Goal: Task Accomplishment & Management: Manage account settings

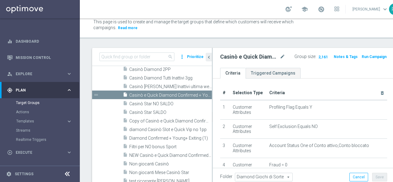
scroll to position [41, 0]
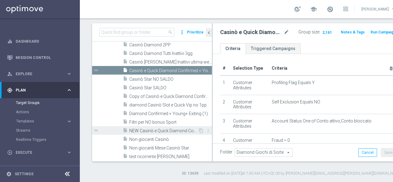
click at [149, 130] on span "NEW Casinò e Quick Diamond Confirmed + Young+ Exiting" at bounding box center [163, 130] width 69 height 5
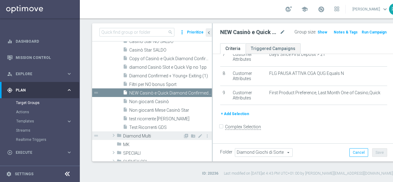
scroll to position [215, 0]
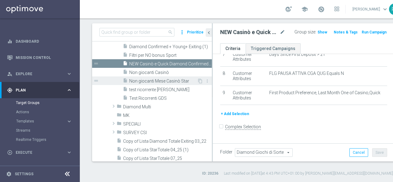
click at [146, 79] on span "Non giocanti Mese Casinò Star" at bounding box center [163, 81] width 68 height 5
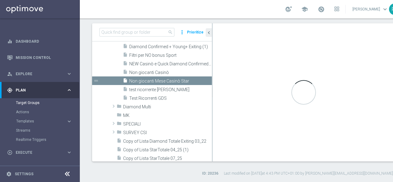
checkbox input "true"
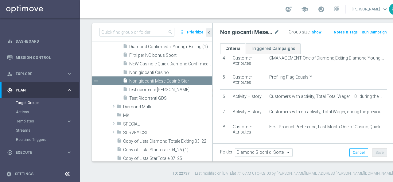
scroll to position [92, 0]
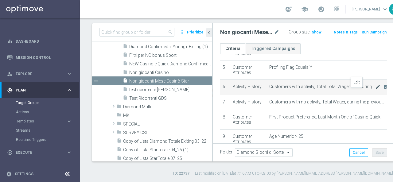
click at [376, 89] on icon "mode_edit" at bounding box center [378, 86] width 5 height 5
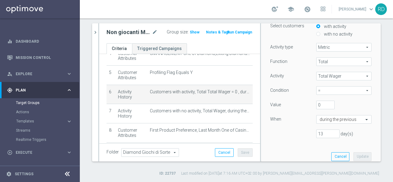
scroll to position [61, 0]
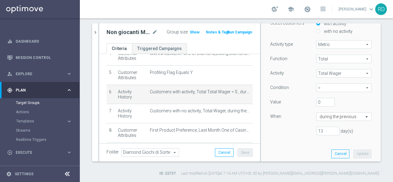
click at [359, 88] on span "=" at bounding box center [344, 88] width 55 height 8
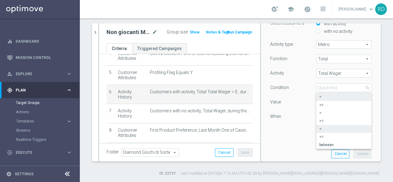
click at [317, 126] on label "<" at bounding box center [343, 129] width 55 height 8
type input "<"
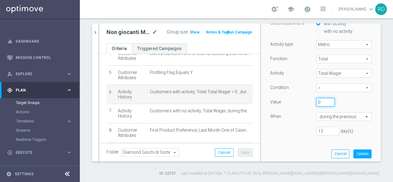
click at [318, 103] on input "0" at bounding box center [325, 102] width 18 height 9
click at [318, 104] on input "0" at bounding box center [325, 102] width 18 height 9
type input "1"
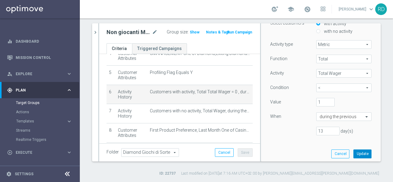
click at [354, 152] on button "Update" at bounding box center [363, 154] width 18 height 9
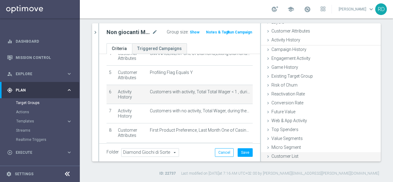
scroll to position [28, 0]
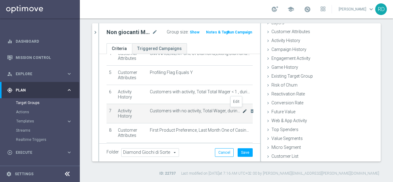
click at [242, 110] on icon "mode_edit" at bounding box center [244, 111] width 5 height 5
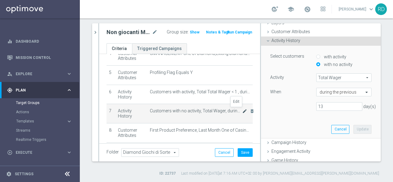
scroll to position [49, 0]
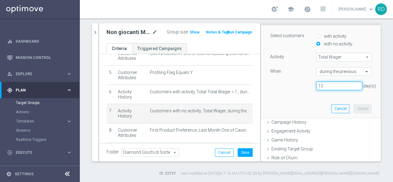
click at [319, 87] on input "13" at bounding box center [339, 86] width 46 height 9
type input "9"
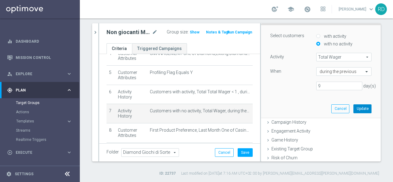
click at [354, 109] on button "Update" at bounding box center [363, 108] width 18 height 9
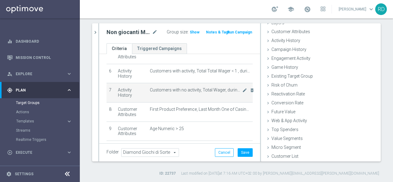
scroll to position [123, 0]
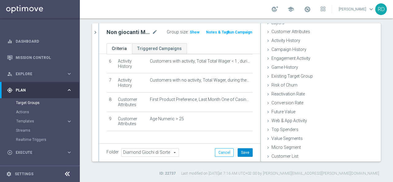
click at [241, 151] on button "Save" at bounding box center [245, 152] width 15 height 9
click at [190, 31] on span "Show" at bounding box center [195, 32] width 10 height 4
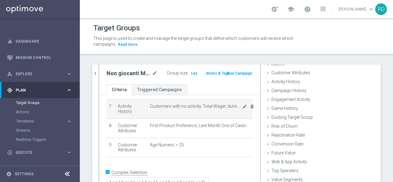
scroll to position [107, 0]
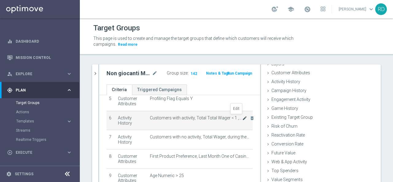
click at [242, 118] on icon "mode_edit" at bounding box center [244, 118] width 5 height 5
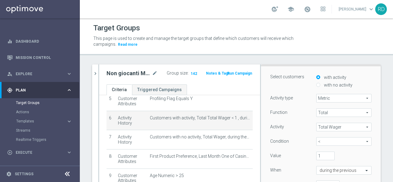
scroll to position [110, 0]
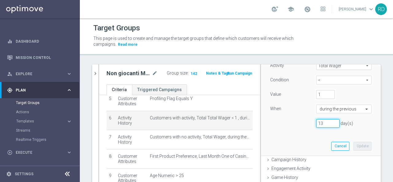
click at [319, 125] on input "13" at bounding box center [327, 123] width 23 height 9
click at [330, 125] on input "12" at bounding box center [327, 123] width 23 height 9
click at [330, 125] on input "11" at bounding box center [327, 123] width 23 height 9
click at [330, 125] on input "10" at bounding box center [327, 123] width 23 height 9
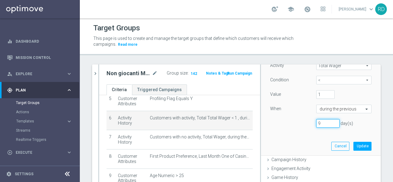
type input "9"
click at [330, 125] on input "9" at bounding box center [327, 123] width 23 height 9
click at [355, 147] on button "Update" at bounding box center [363, 146] width 18 height 9
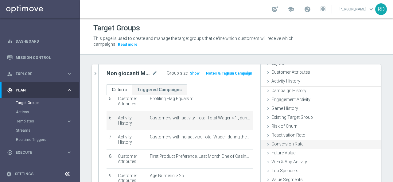
scroll to position [28, 0]
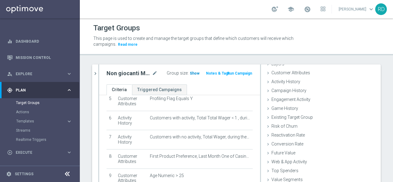
click at [190, 74] on span "Show" at bounding box center [195, 73] width 10 height 4
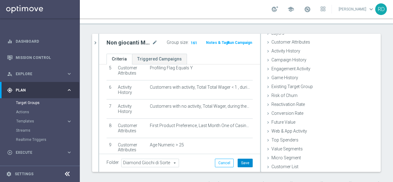
click at [242, 161] on button "Save" at bounding box center [245, 163] width 15 height 9
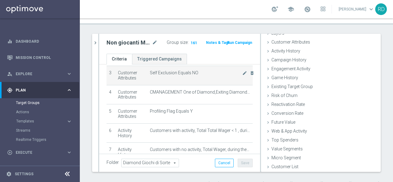
scroll to position [46, 0]
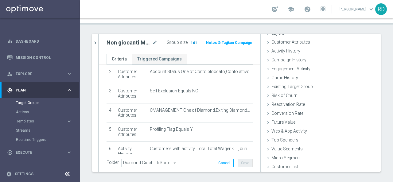
click at [190, 44] on span "161" at bounding box center [194, 44] width 8 height 6
click at [305, 10] on span at bounding box center [307, 9] width 7 height 7
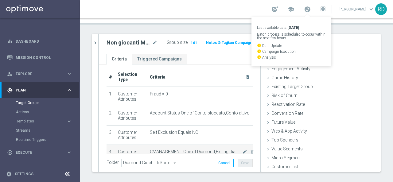
scroll to position [0, 0]
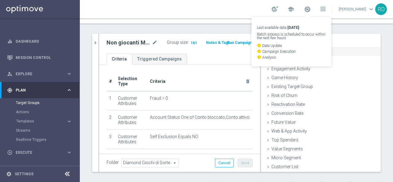
click at [346, 49] on div "done selection updated" at bounding box center [360, 51] width 34 height 6
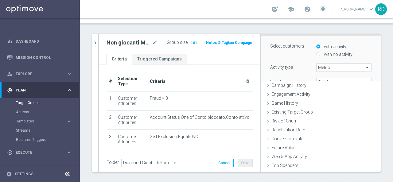
scroll to position [49, 0]
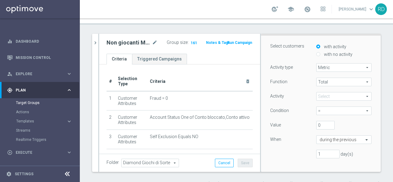
click at [198, 24] on header "Target Groups This page is used to create and manage the target groups that def…" at bounding box center [236, 6] width 313 height 37
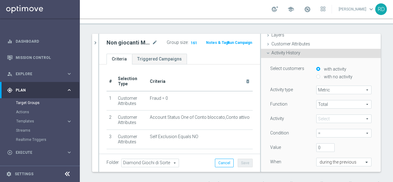
scroll to position [0, 0]
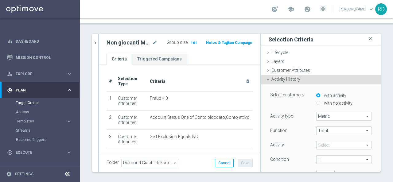
click at [367, 39] on icon "close" at bounding box center [370, 39] width 6 height 8
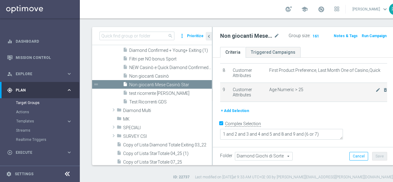
scroll to position [41, 0]
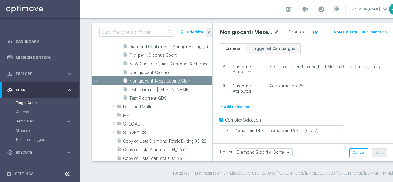
click at [232, 111] on button "+ Add Selection" at bounding box center [234, 107] width 29 height 7
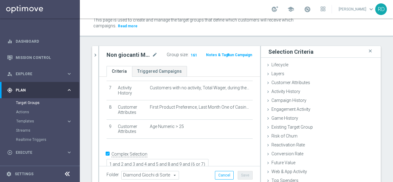
scroll to position [0, 0]
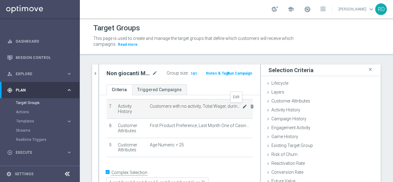
click at [242, 106] on icon "mode_edit" at bounding box center [244, 106] width 5 height 5
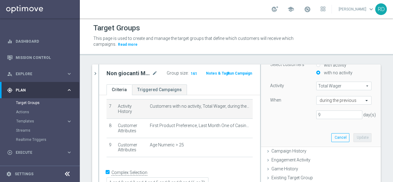
scroll to position [61, 0]
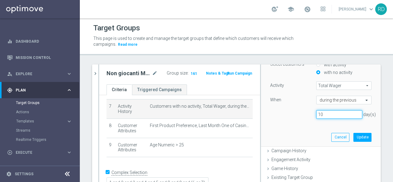
type input "10"
click at [350, 113] on input "10" at bounding box center [339, 114] width 46 height 9
click at [355, 135] on button "Update" at bounding box center [363, 137] width 18 height 9
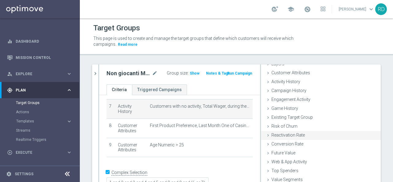
scroll to position [28, 0]
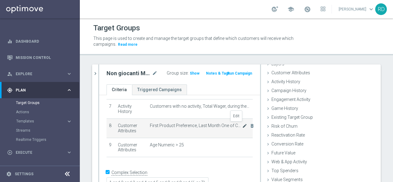
click at [242, 124] on icon "mode_edit" at bounding box center [244, 125] width 5 height 5
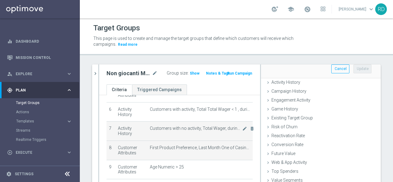
scroll to position [107, 0]
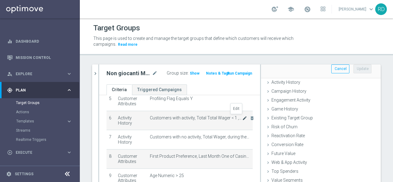
click at [242, 118] on icon "mode_edit" at bounding box center [244, 118] width 5 height 5
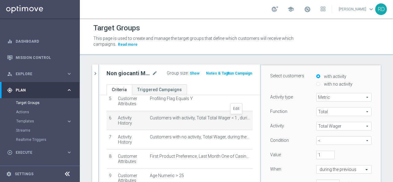
scroll to position [49, 0]
click at [316, 155] on input "1" at bounding box center [325, 155] width 18 height 9
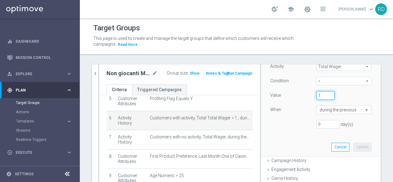
scroll to position [111, 0]
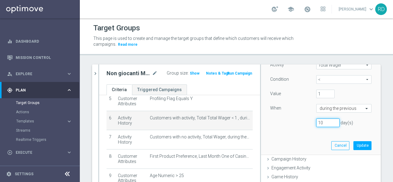
type input "10"
click at [328, 121] on input "10" at bounding box center [327, 123] width 23 height 9
click at [354, 144] on button "Update" at bounding box center [363, 145] width 18 height 9
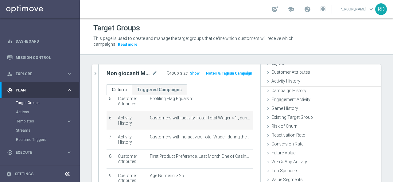
scroll to position [28, 0]
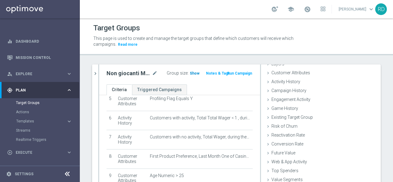
click at [194, 72] on span "Show" at bounding box center [195, 73] width 10 height 4
click at [190, 72] on span "135" at bounding box center [194, 74] width 8 height 6
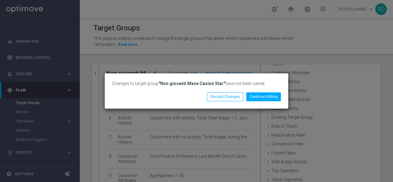
click at [300, 41] on div "Changes to target group "Non giocanti Mese Casinò Star" have not been saved Con…" at bounding box center [196, 91] width 393 height 182
click at [224, 94] on button "Discard Changes" at bounding box center [225, 96] width 36 height 9
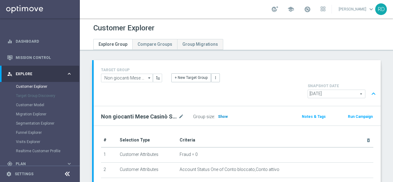
click at [219, 115] on span "Show" at bounding box center [223, 117] width 10 height 4
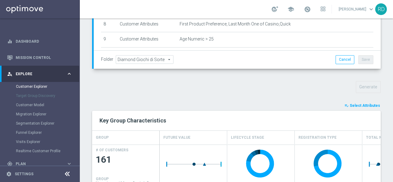
scroll to position [177, 0]
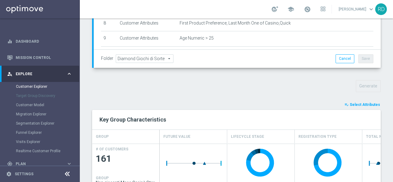
click at [358, 103] on span "Select Attributes" at bounding box center [365, 105] width 30 height 4
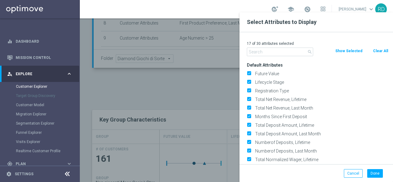
click at [275, 53] on input "text" at bounding box center [280, 52] width 66 height 9
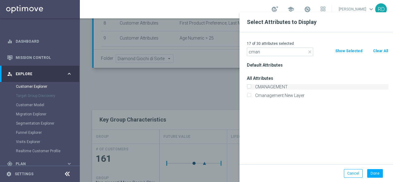
type input "cman"
click at [275, 86] on label "CMANAGEMENT" at bounding box center [320, 87] width 135 height 6
click at [251, 86] on input "CMANAGEMENT" at bounding box center [249, 88] width 4 height 4
checkbox input "true"
click at [374, 170] on button "Done" at bounding box center [375, 173] width 16 height 9
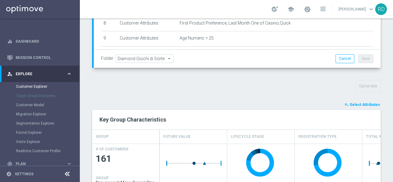
click at [354, 103] on span "Select Attributes" at bounding box center [365, 105] width 30 height 4
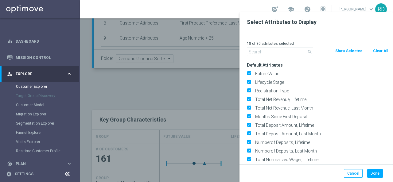
click at [284, 49] on input "text" at bounding box center [280, 52] width 66 height 9
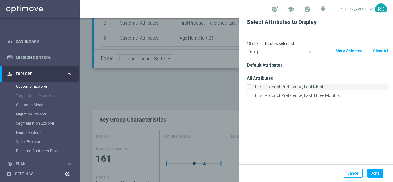
type input "first pr"
click at [281, 88] on label "First Product Preference, Last Month" at bounding box center [320, 87] width 135 height 6
click at [251, 88] on input "First Product Preference, Last Month" at bounding box center [249, 88] width 4 height 4
checkbox input "true"
click at [377, 172] on button "Done" at bounding box center [375, 173] width 16 height 9
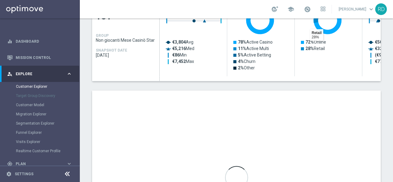
scroll to position [361, 0]
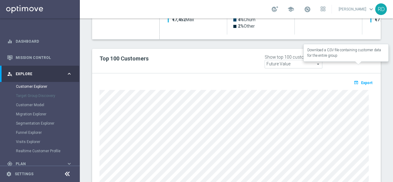
click at [361, 81] on span "Export" at bounding box center [366, 83] width 11 height 4
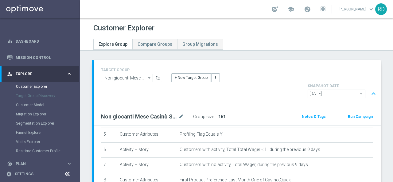
scroll to position [90, 0]
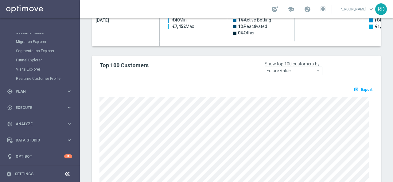
scroll to position [400, 0]
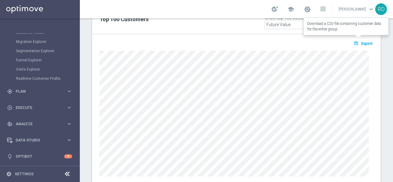
click at [361, 41] on span "Export" at bounding box center [366, 43] width 11 height 4
